Goal: Communication & Community: Ask a question

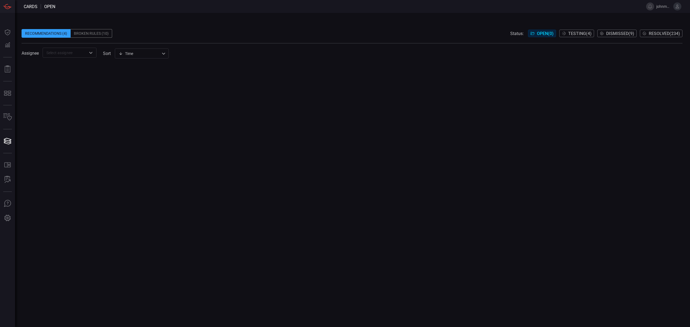
click at [660, 36] on button "Resolved ( 234 )" at bounding box center [661, 34] width 43 height 8
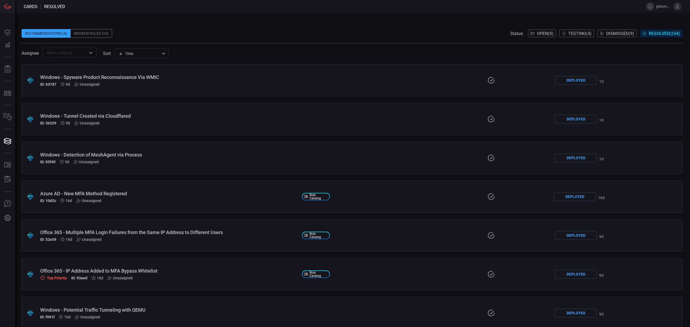
click at [351, 33] on div "Recommendations (4) Broken Rules (10) Status: Open ( 0 ) Testing ( 4 ) Dismisse…" at bounding box center [352, 33] width 661 height 9
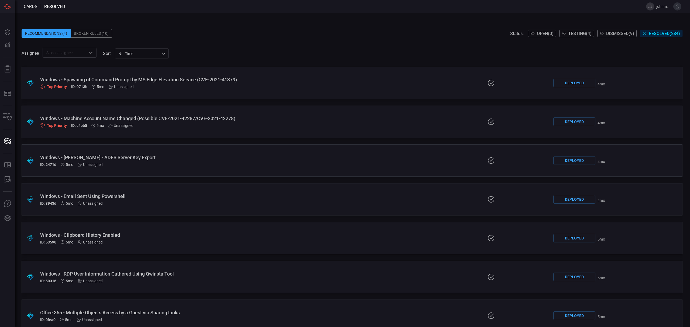
drag, startPoint x: 113, startPoint y: 197, endPoint x: 124, endPoint y: 199, distance: 11.2
click at [113, 197] on div "Windows - Email Sent Using Powershell" at bounding box center [168, 197] width 257 height 6
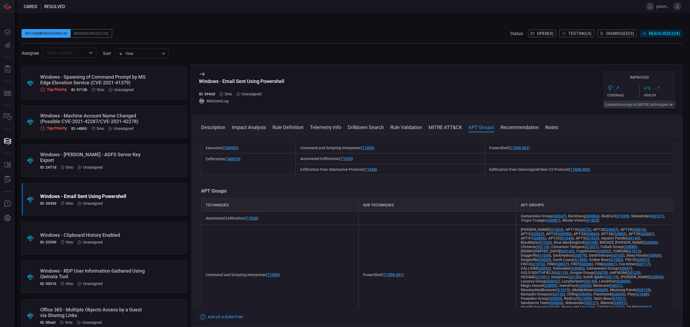
scroll to position [588, 0]
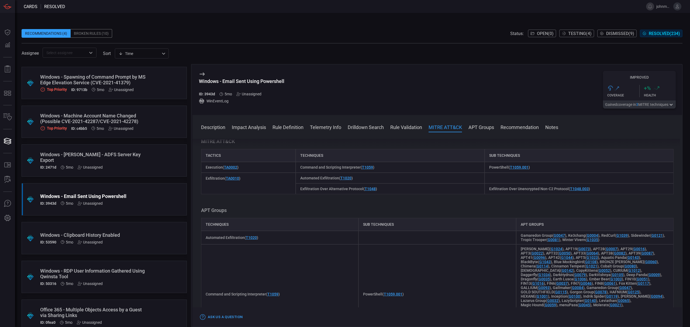
click at [137, 199] on div "Windows - Email Sent Using Powershell ID: 3943d 5mo Unassigned" at bounding box center [94, 200] width 108 height 12
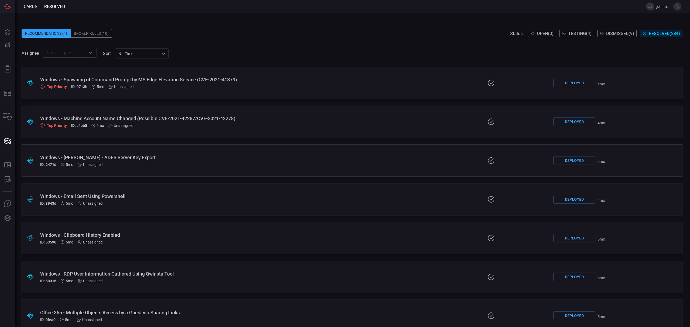
click at [585, 203] on div "Deployed" at bounding box center [574, 199] width 42 height 9
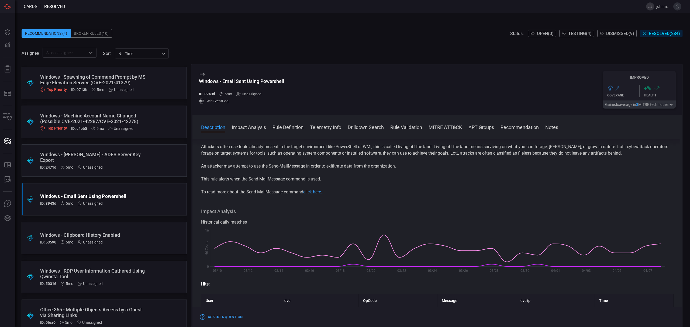
scroll to position [36, 0]
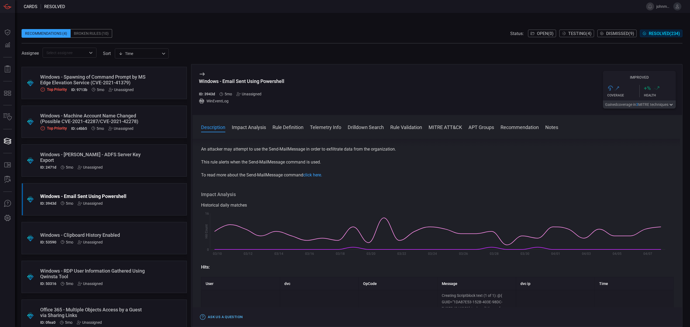
click at [226, 317] on button "Ask Us a Question" at bounding box center [221, 317] width 45 height 8
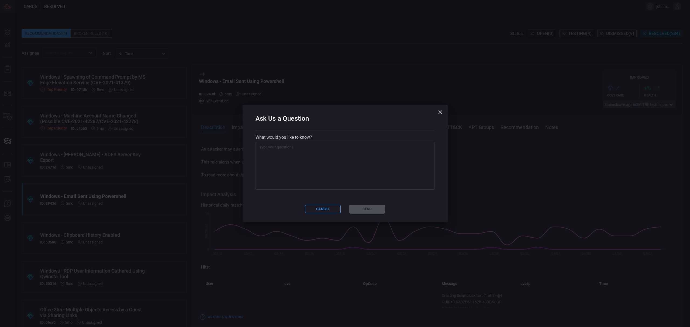
click at [301, 157] on textarea at bounding box center [345, 165] width 172 height 43
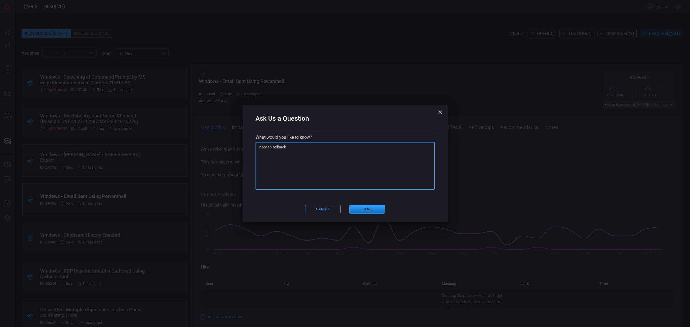
paste textarea "COPS Windows Email Sent Using Powershel"
paste textarea "Send-MailMessage"
type textarea "need to rollback COPS Windows Email Sent Using Powershell this is picking up ex…"
click at [367, 209] on button "Send" at bounding box center [367, 209] width 36 height 9
